Goal: Check status: Check status

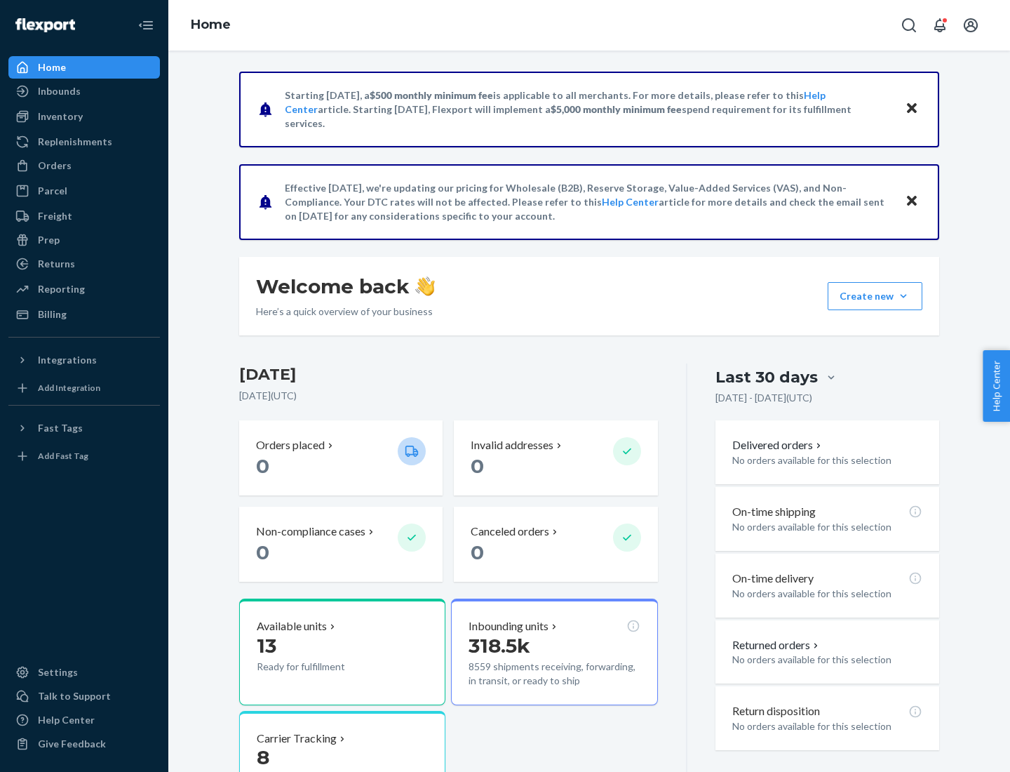
click at [904, 296] on button "Create new Create new inbound Create new order Create new product" at bounding box center [875, 296] width 95 height 28
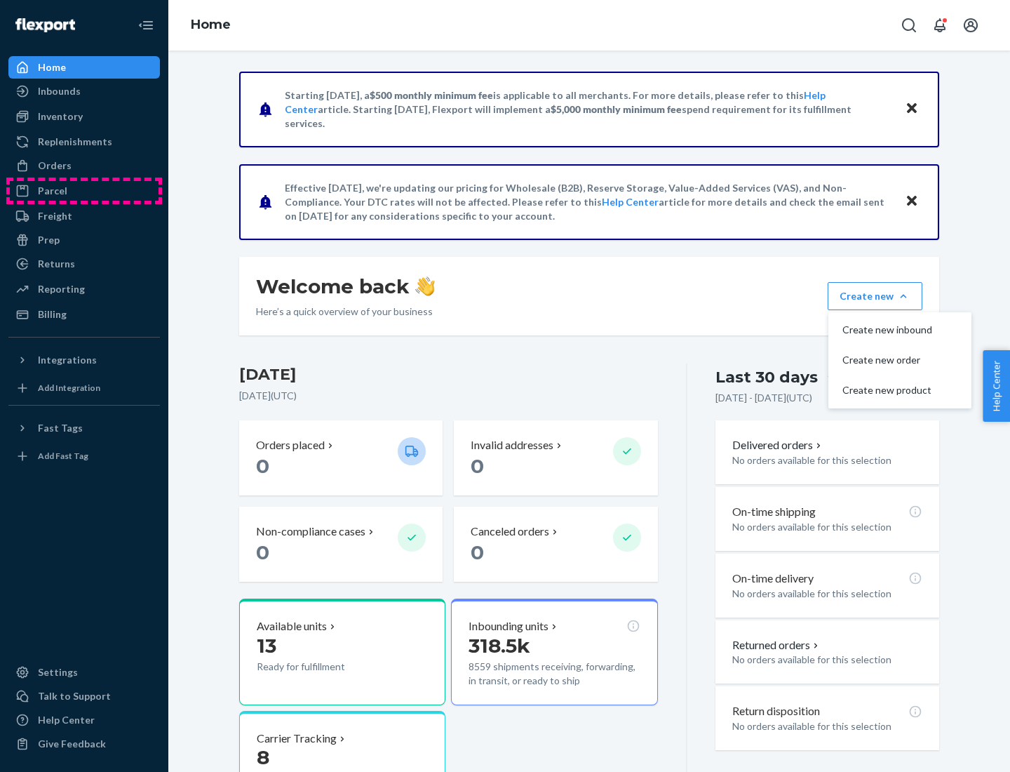
click at [84, 191] on div "Parcel" at bounding box center [84, 191] width 149 height 20
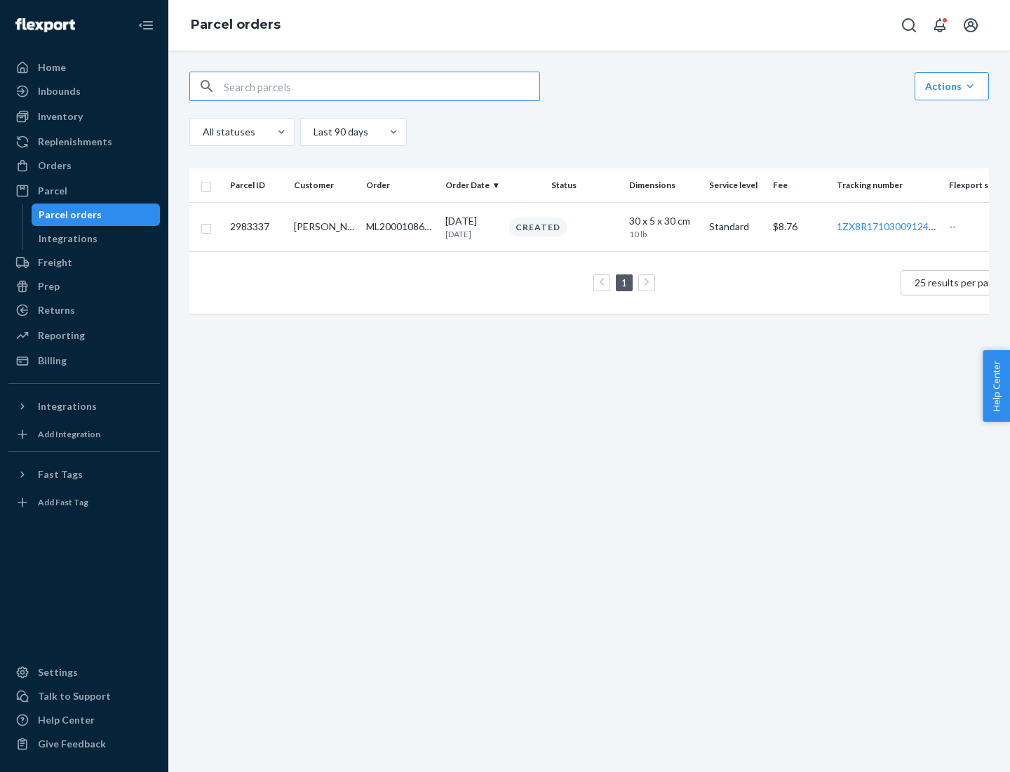
click at [95, 215] on div "Parcel orders" at bounding box center [70, 215] width 63 height 14
type input "2983337"
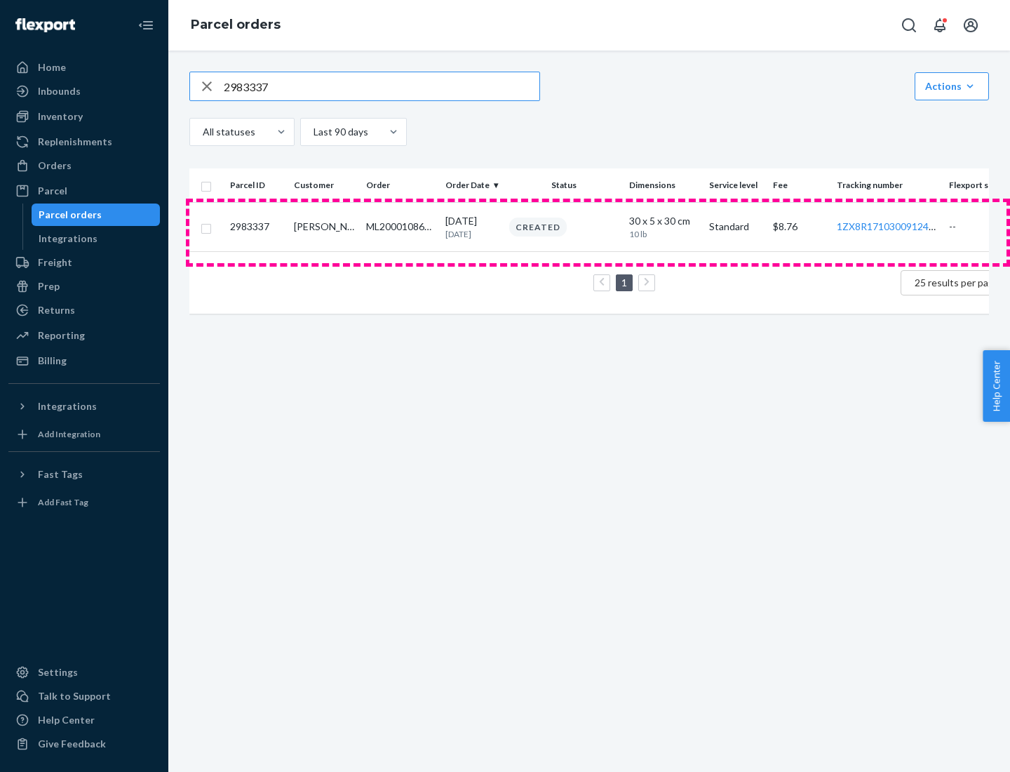
click at [600, 232] on div "Created" at bounding box center [564, 226] width 114 height 19
